Goal: Complete application form

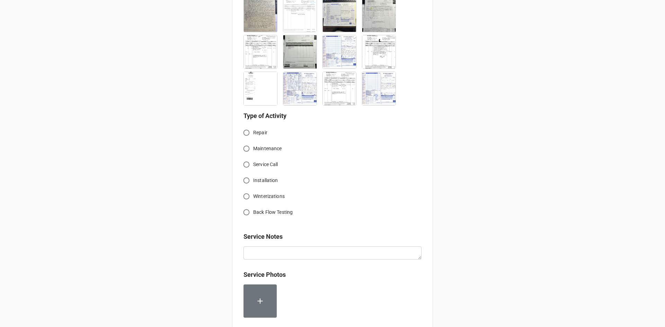
scroll to position [691, 0]
click at [245, 159] on input "Service Call" at bounding box center [247, 166] width 14 height 14
radio input "true"
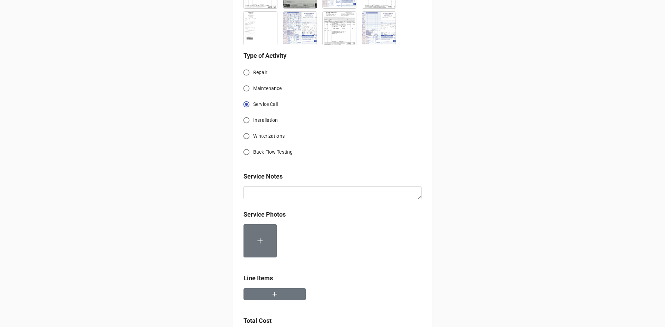
scroll to position [764, 0]
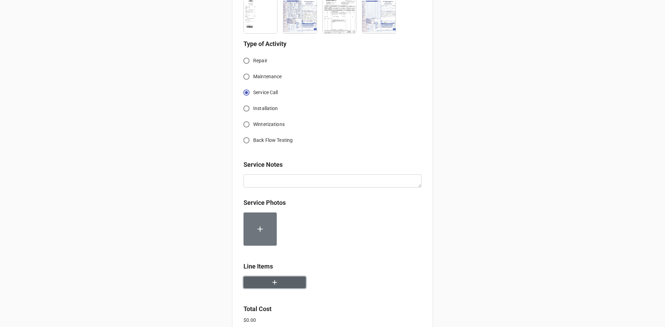
click at [275, 279] on icon "button" at bounding box center [275, 283] width 8 height 8
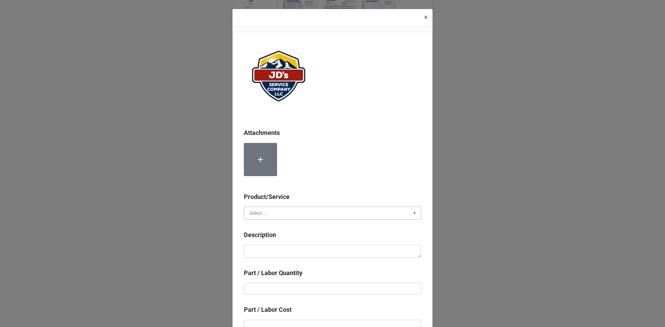
click at [324, 212] on input "text" at bounding box center [333, 213] width 177 height 12
click at [261, 225] on span "Services" at bounding box center [259, 226] width 18 height 6
click at [266, 252] on textarea at bounding box center [332, 251] width 177 height 13
paste textarea "1:30pm-2:30pm; Service Address: [STREET_ADDRESS][PERSON_NAME] Checked operation…"
type textarea "x"
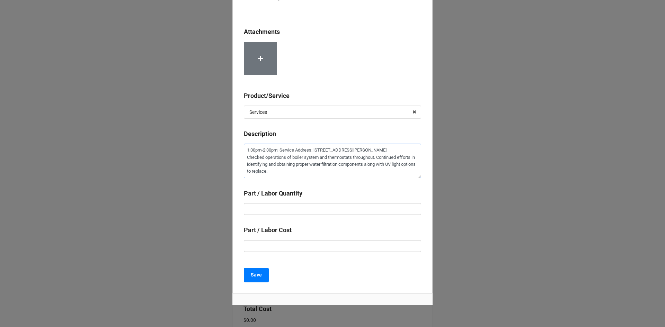
scroll to position [122, 0]
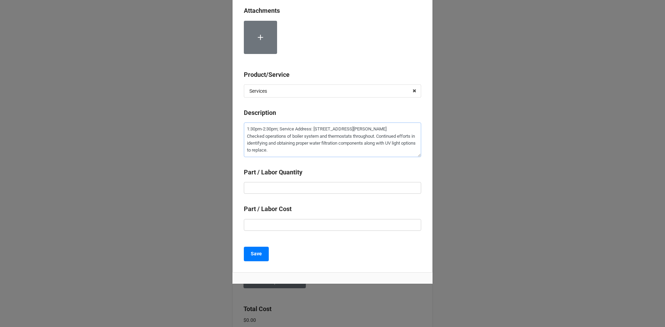
type textarea "1:30pm-2:30pm; Service Address: [STREET_ADDRESS][PERSON_NAME] Checked operation…"
click at [309, 187] on input "text" at bounding box center [332, 188] width 177 height 12
type textarea "x"
type input "1"
type textarea "x"
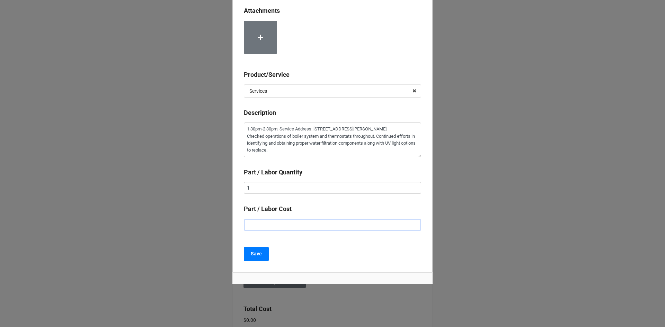
type input "$2.00"
type textarea "x"
type input "$22.00"
type textarea "x"
type input "$225.00"
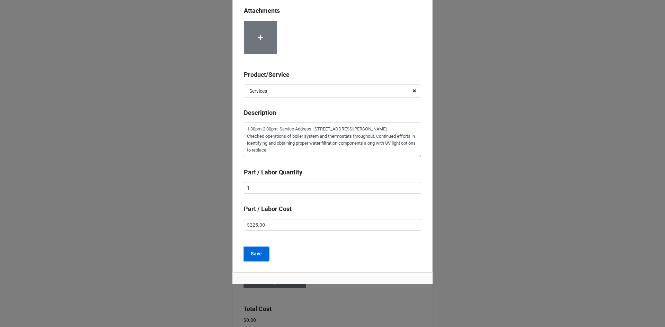
click at [261, 259] on button "Save" at bounding box center [256, 254] width 25 height 15
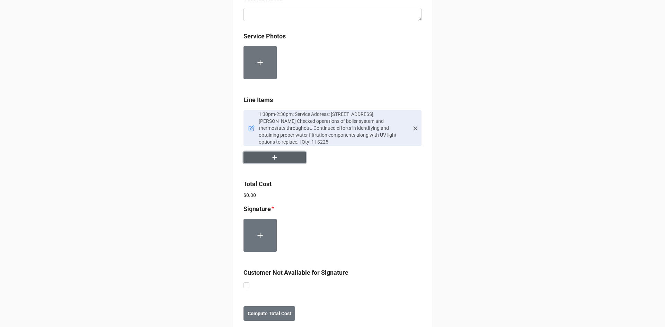
scroll to position [940, 0]
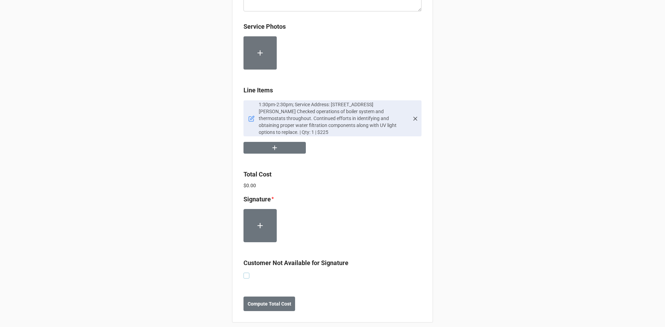
click at [244, 273] on label at bounding box center [247, 273] width 6 height 0
checkbox input "true"
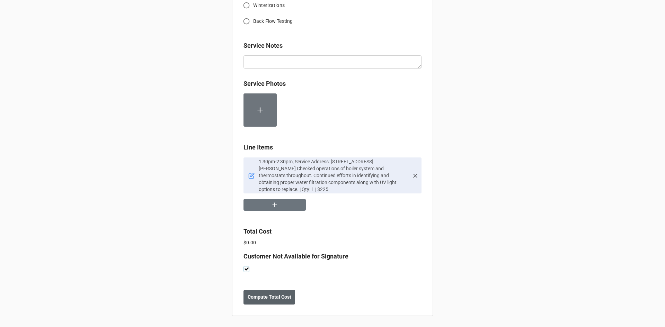
scroll to position [877, 0]
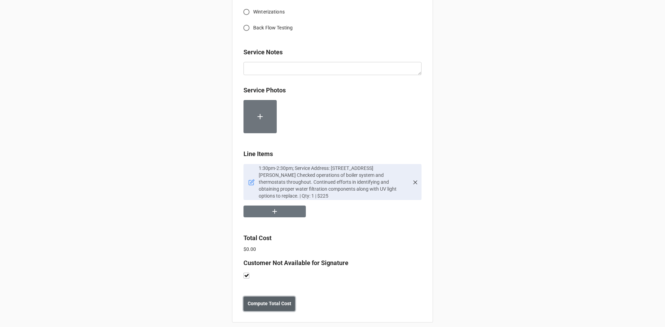
click at [255, 300] on b "Compute Total Cost" at bounding box center [270, 303] width 44 height 7
click at [258, 300] on b "Save" at bounding box center [255, 303] width 11 height 7
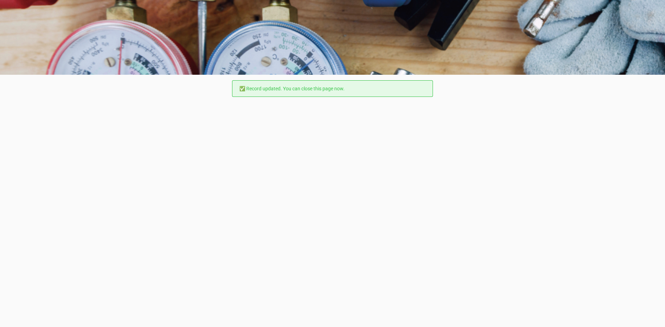
scroll to position [0, 0]
